Goal: Check status: Check status

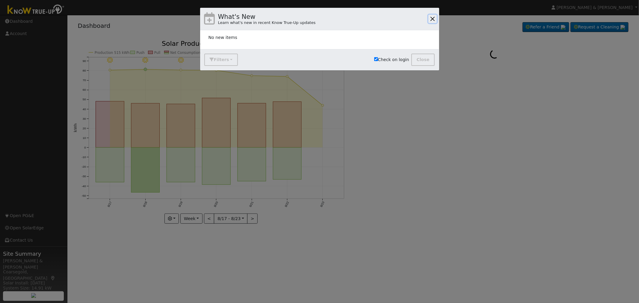
click at [433, 18] on button "button" at bounding box center [432, 19] width 8 height 8
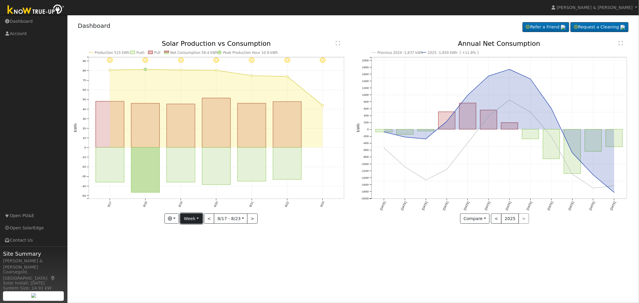
click at [193, 218] on button "Week" at bounding box center [191, 218] width 22 height 10
click at [199, 263] on link "Custom" at bounding box center [202, 264] width 42 height 8
select select "7"
click at [163, 219] on button "button" at bounding box center [156, 218] width 15 height 10
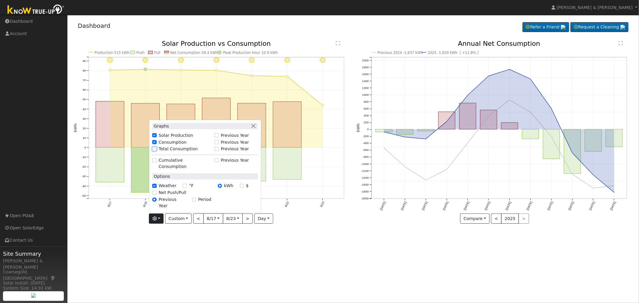
click at [156, 151] on input "Total Consumption" at bounding box center [154, 149] width 4 height 4
checkbox input "true"
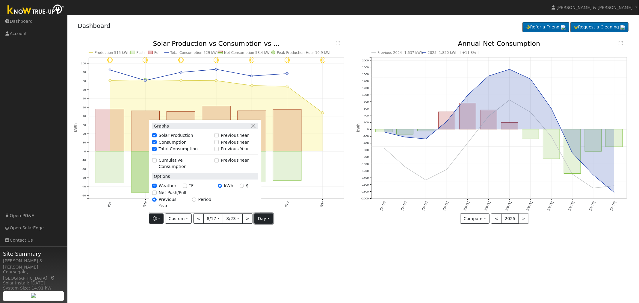
click at [265, 219] on button "day" at bounding box center [263, 218] width 19 height 10
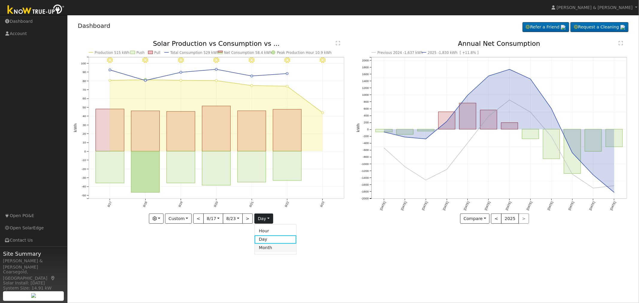
click at [264, 248] on link "Month" at bounding box center [275, 248] width 42 height 8
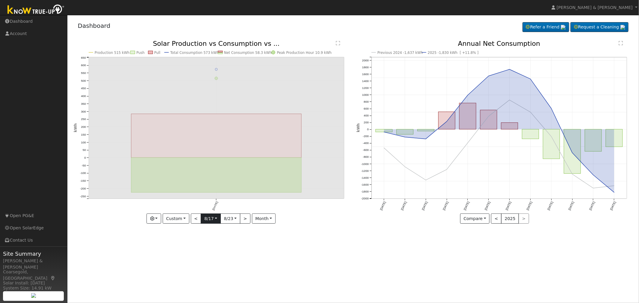
click at [213, 221] on input "[DATE]" at bounding box center [210, 219] width 19 height 10
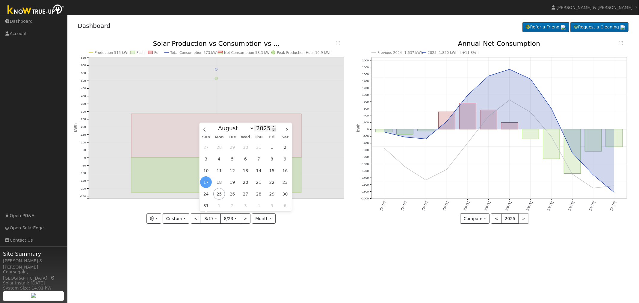
click at [272, 131] on span at bounding box center [274, 129] width 4 height 3
click at [241, 129] on select "January February March April May June July August September October November De…" at bounding box center [234, 128] width 39 height 7
click at [272, 128] on span at bounding box center [274, 126] width 4 height 3
type input "2024"
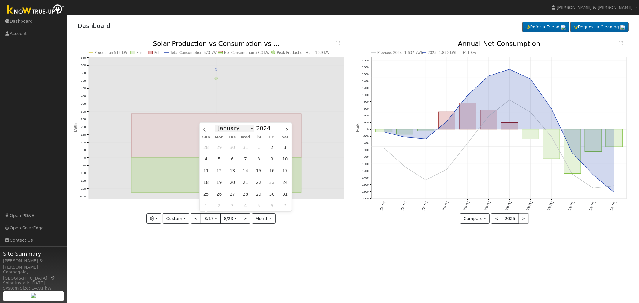
click at [238, 129] on select "January February March April May June July August September October November De…" at bounding box center [234, 128] width 39 height 7
select select "1"
click at [220, 125] on select "January February March April May June July August September October November De…" at bounding box center [234, 128] width 39 height 7
click at [258, 160] on span "8" at bounding box center [259, 159] width 12 height 12
type input "[DATE]"
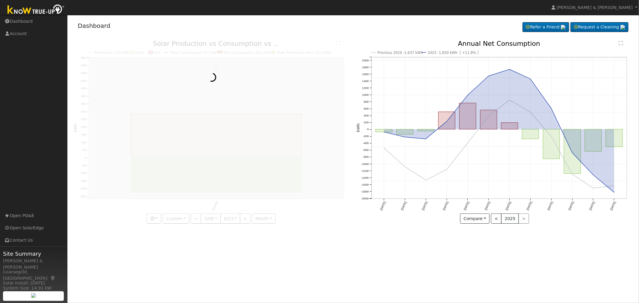
scroll to position [0, 4]
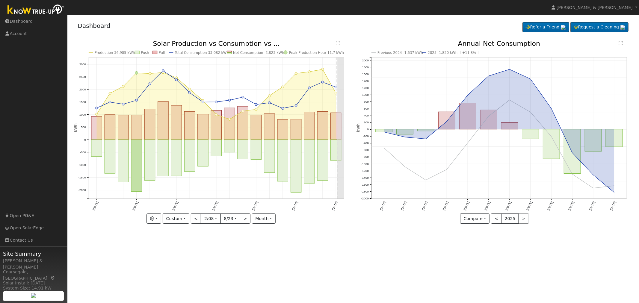
click at [232, 220] on input "[DATE]" at bounding box center [230, 219] width 19 height 10
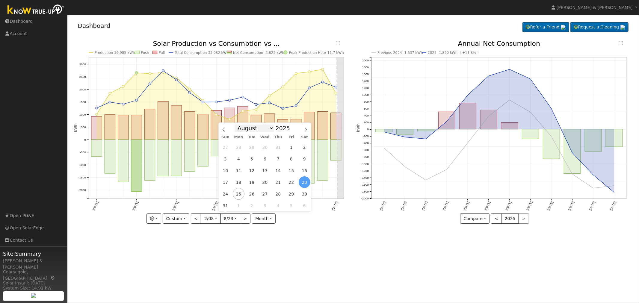
click at [258, 128] on select "January February March April May June July August September October November De…" at bounding box center [253, 128] width 39 height 7
select select "1"
click at [239, 125] on select "January February March April May June July August September October November De…" at bounding box center [253, 128] width 39 height 7
click at [231, 219] on input "[DATE]" at bounding box center [230, 219] width 19 height 10
click at [290, 159] on span "7" at bounding box center [291, 159] width 12 height 12
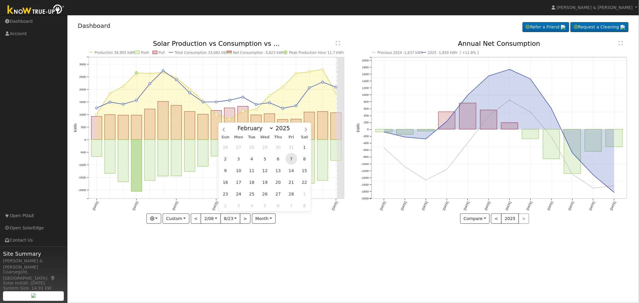
type input "[DATE]"
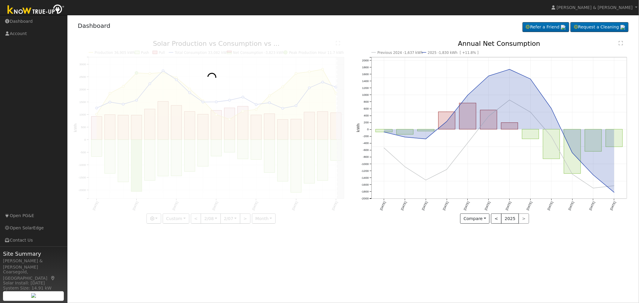
scroll to position [0, 4]
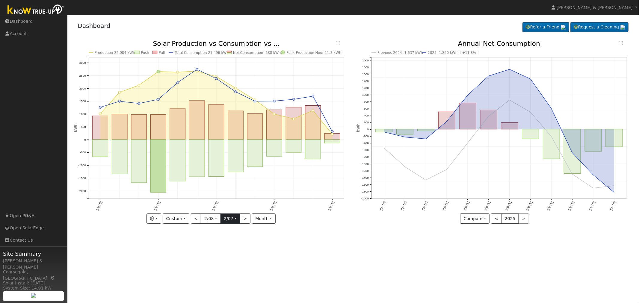
click at [236, 219] on input "[DATE]" at bounding box center [230, 219] width 19 height 10
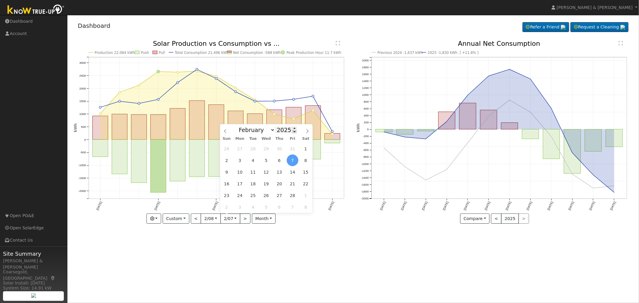
scroll to position [0, 0]
click at [292, 132] on span at bounding box center [294, 131] width 4 height 3
type input "2024"
click at [278, 160] on span "8" at bounding box center [279, 160] width 12 height 12
type input "[DATE]"
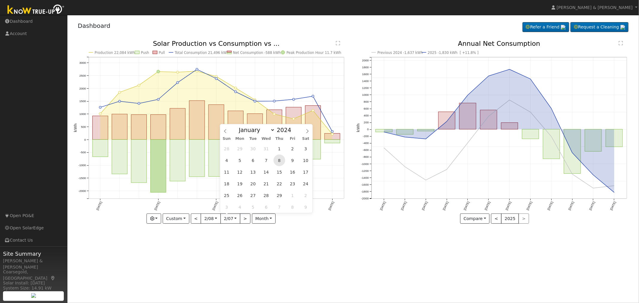
scroll to position [0, 4]
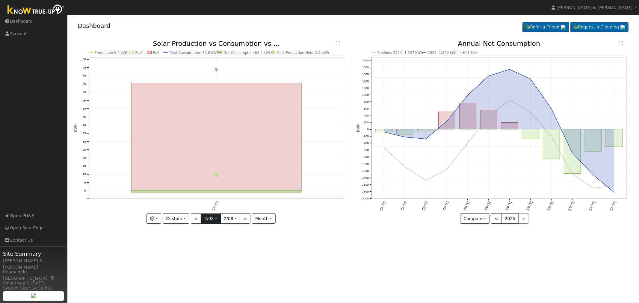
click at [214, 219] on input "[DATE]" at bounding box center [210, 219] width 19 height 10
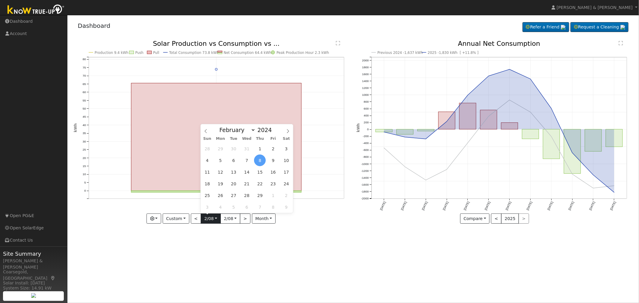
scroll to position [0, 0]
click at [264, 131] on input "2024" at bounding box center [266, 130] width 22 height 7
click at [273, 131] on span at bounding box center [275, 131] width 4 height 3
type input "2023"
click at [247, 160] on span "8" at bounding box center [247, 160] width 12 height 12
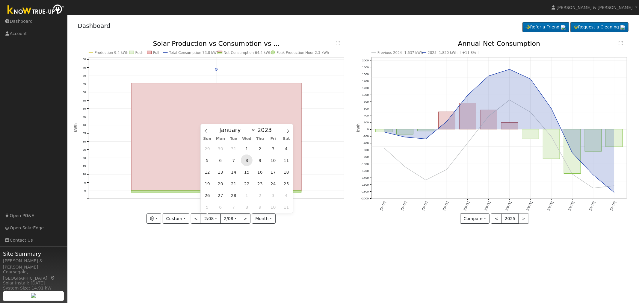
type input "[DATE]"
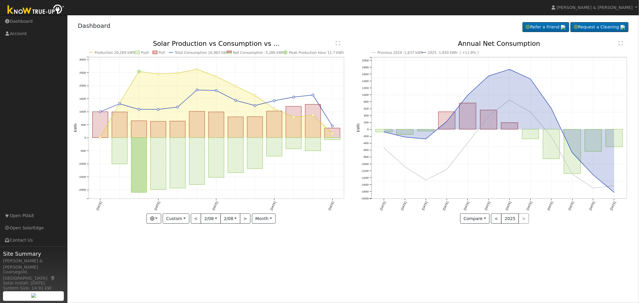
click at [231, 218] on input "[DATE]" at bounding box center [230, 219] width 19 height 10
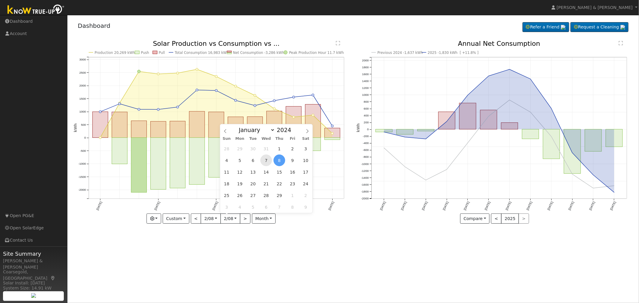
click at [268, 159] on span "7" at bounding box center [266, 160] width 12 height 12
type input "[DATE]"
